Goal: Find specific page/section: Find specific page/section

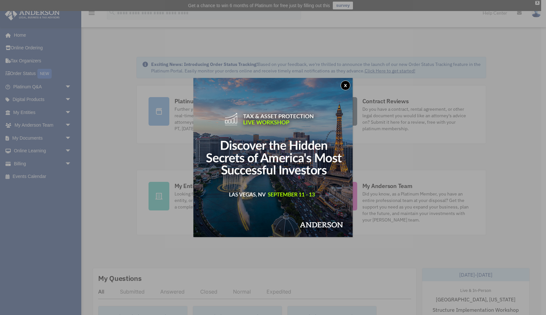
click at [347, 88] on button "x" at bounding box center [346, 86] width 10 height 10
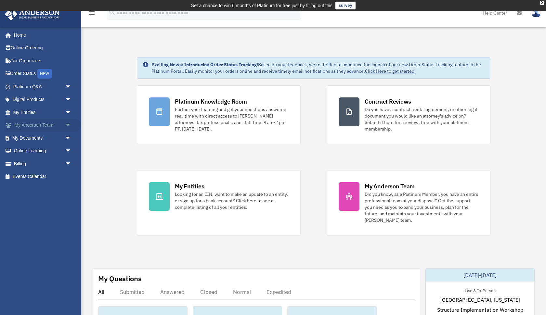
click at [30, 125] on link "My [PERSON_NAME] Team arrow_drop_down" at bounding box center [43, 125] width 77 height 13
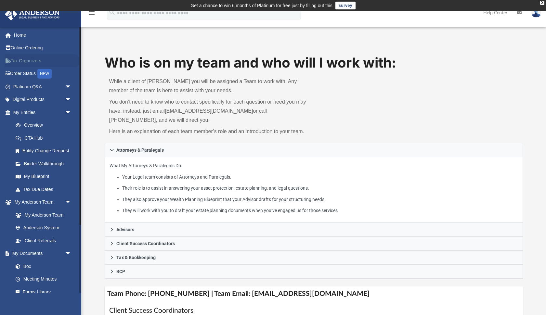
click at [35, 59] on link "Tax Organizers" at bounding box center [43, 60] width 77 height 13
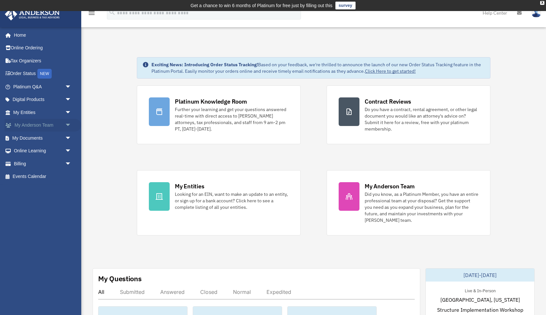
click at [29, 123] on link "My [PERSON_NAME] Team arrow_drop_down" at bounding box center [43, 125] width 77 height 13
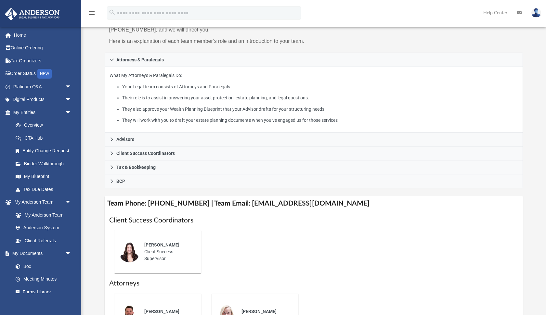
scroll to position [91, 0]
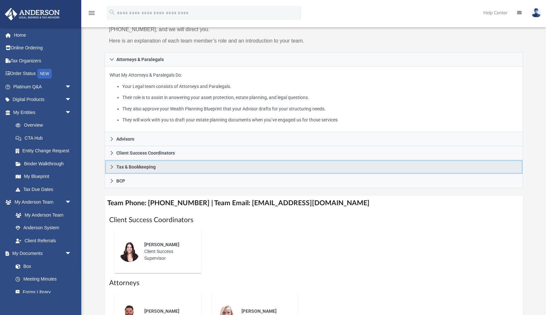
click at [148, 165] on span "Tax & Bookkeeping" at bounding box center [135, 167] width 39 height 5
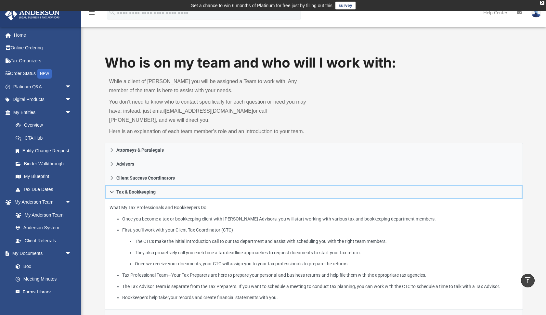
scroll to position [0, 0]
